Goal: Transaction & Acquisition: Purchase product/service

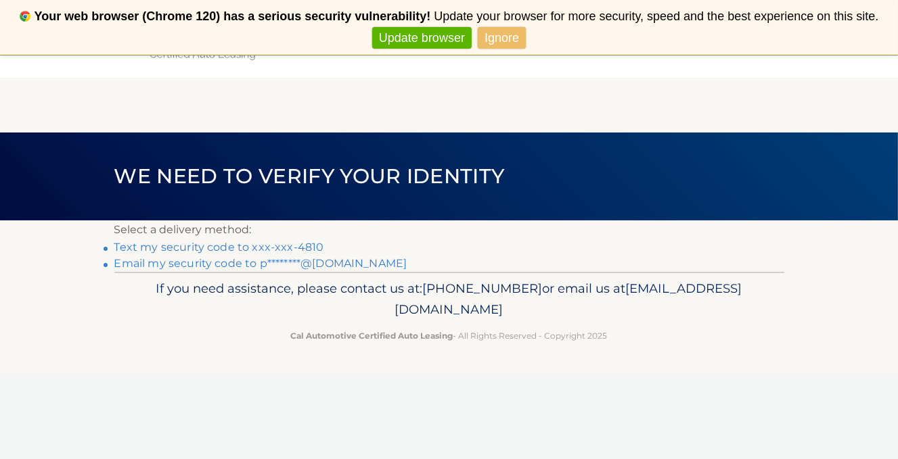
click at [204, 246] on link "Text my security code to xxx-xxx-4810" at bounding box center [219, 247] width 210 height 13
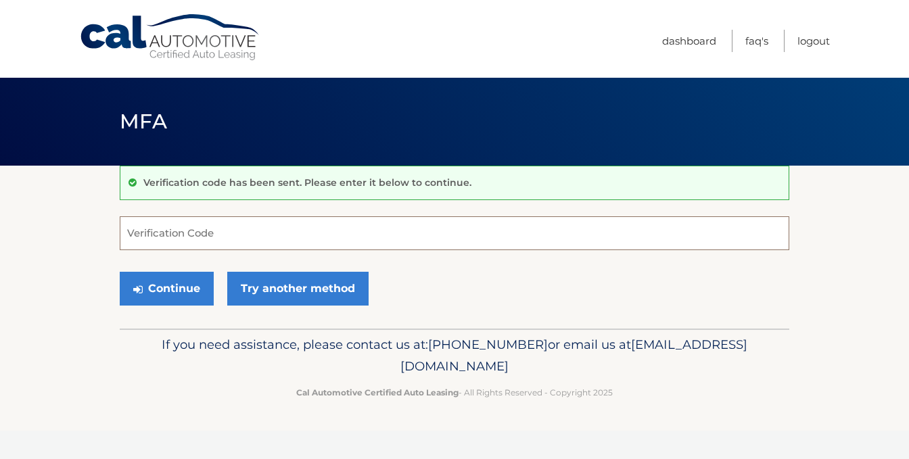
click at [160, 225] on input "Verification Code" at bounding box center [455, 233] width 670 height 34
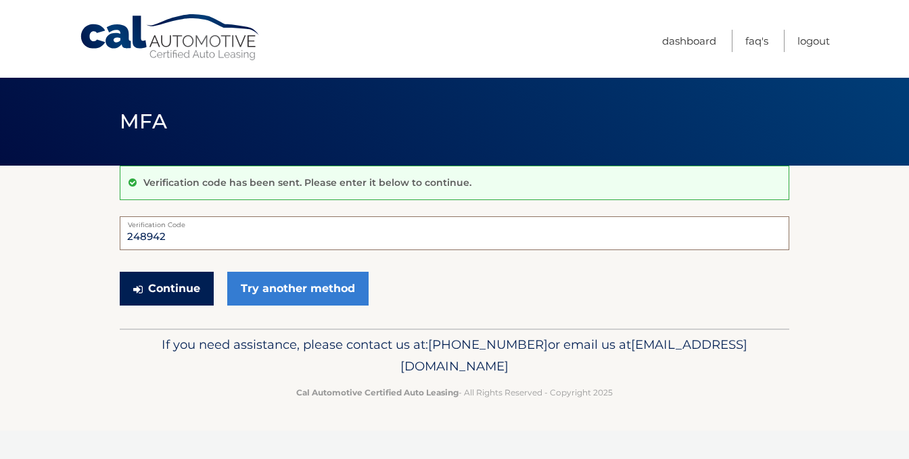
type input "248942"
click at [176, 285] on button "Continue" at bounding box center [167, 289] width 94 height 34
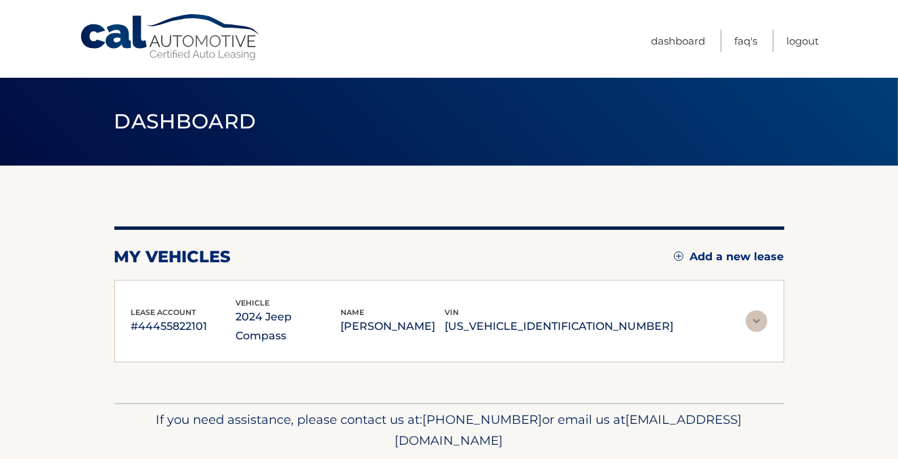
click at [139, 287] on div "lease account #44455822101 vehicle 2024 Jeep Compass name [PERSON_NAME] vin [US…" at bounding box center [449, 321] width 670 height 83
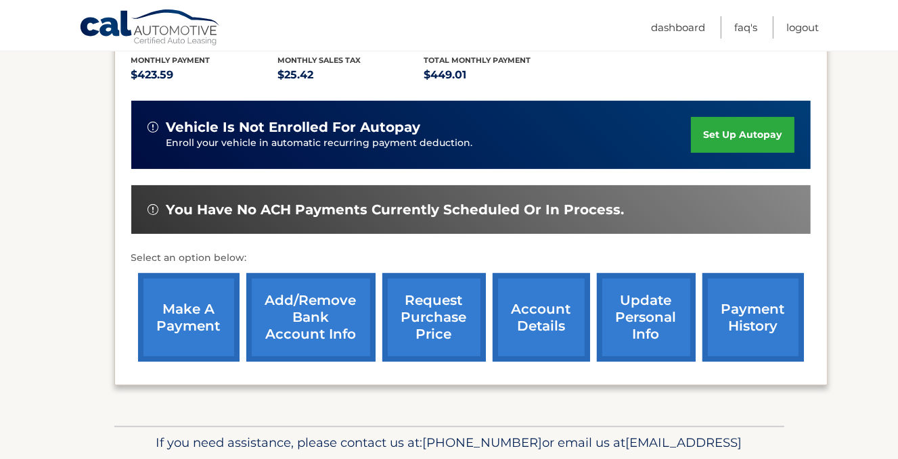
scroll to position [338, 0]
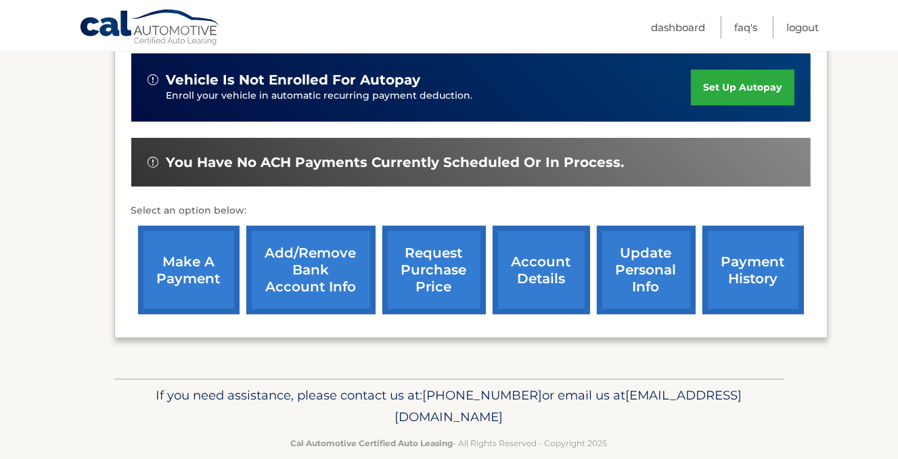
click at [177, 261] on link "make a payment" at bounding box center [188, 270] width 101 height 89
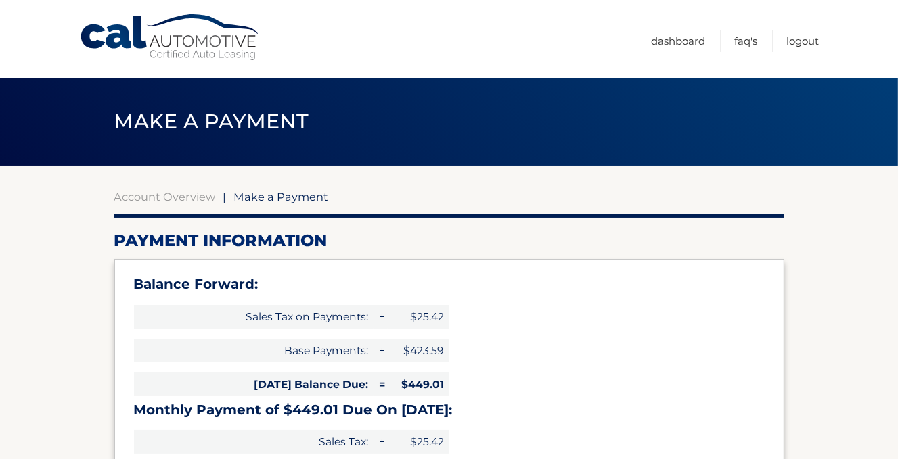
select select "YTAxZmI3ZmQtYzU0OS00OWMzLThmNzMtOTQ1MDU0ODgyZjcx"
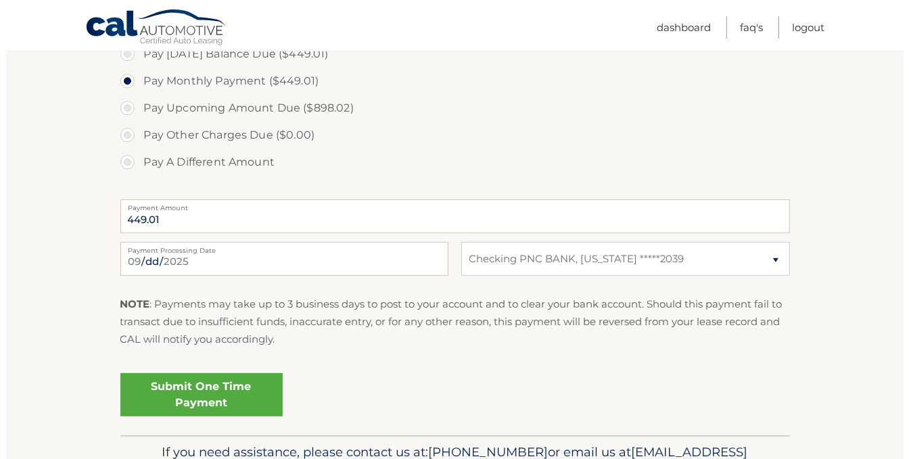
scroll to position [541, 0]
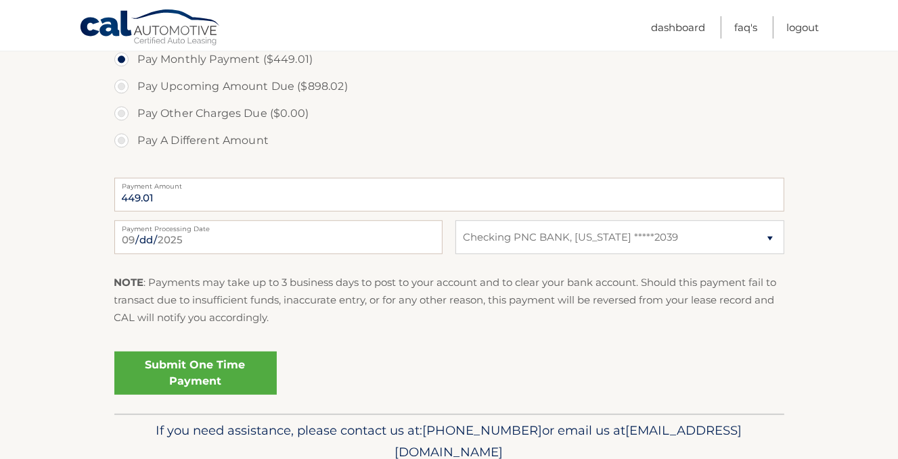
click at [185, 369] on link "Submit One Time Payment" at bounding box center [195, 373] width 162 height 43
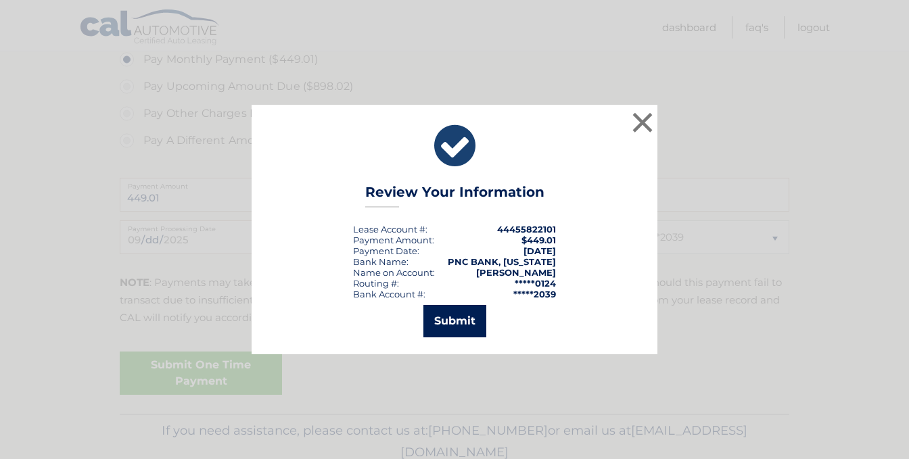
click at [455, 322] on button "Submit" at bounding box center [455, 321] width 63 height 32
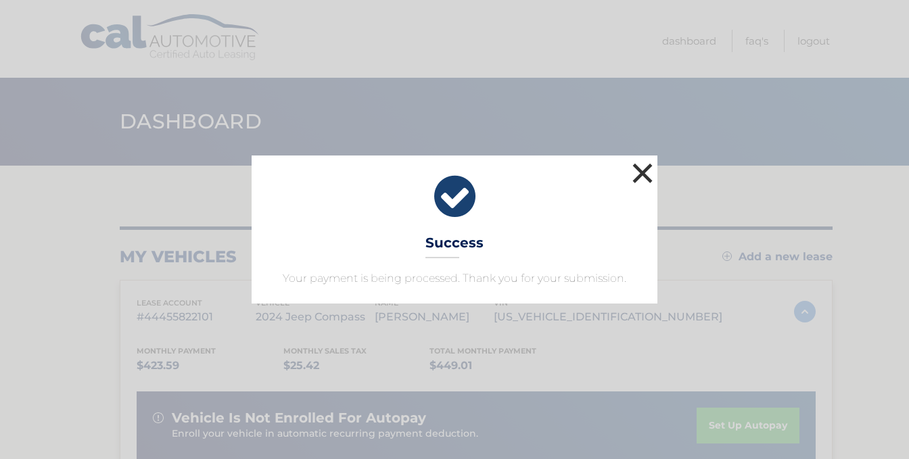
click at [641, 172] on button "×" at bounding box center [642, 173] width 27 height 27
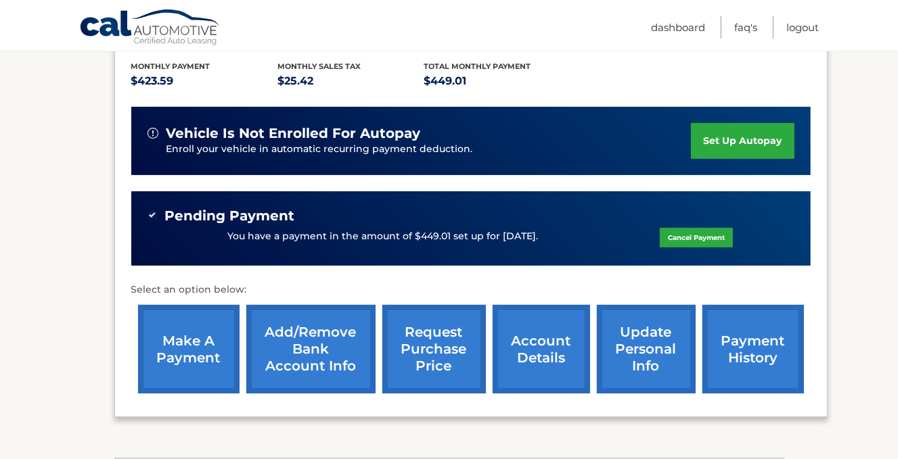
scroll to position [181, 0]
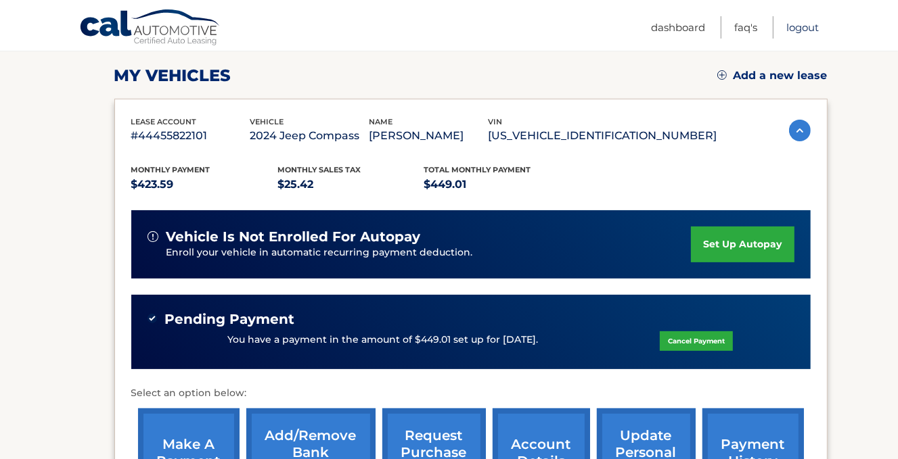
click at [798, 25] on link "Logout" at bounding box center [802, 27] width 32 height 22
